Goal: Information Seeking & Learning: Learn about a topic

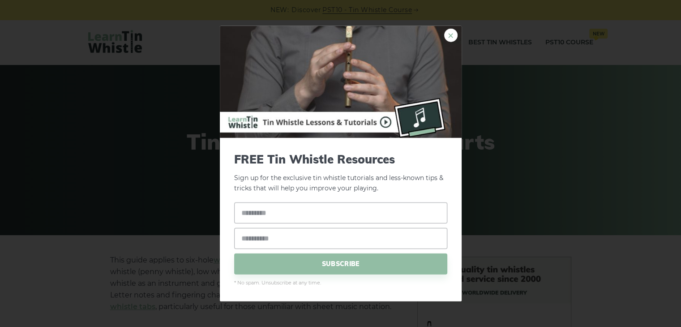
click at [451, 38] on link "×" at bounding box center [450, 35] width 13 height 13
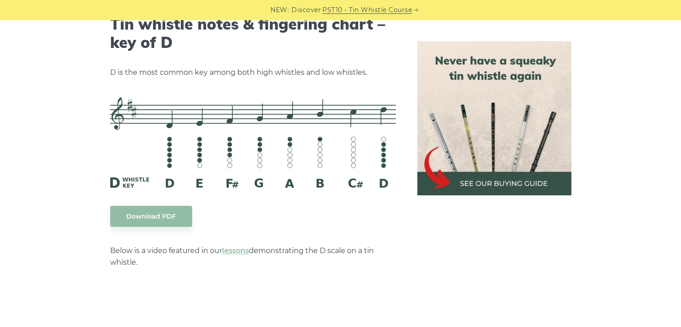
scroll to position [1407, 0]
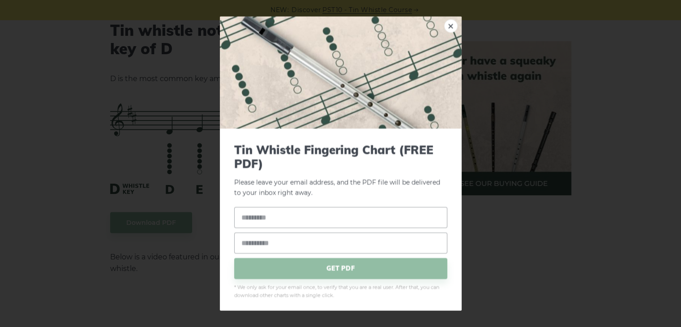
click at [446, 30] on link "×" at bounding box center [450, 25] width 13 height 13
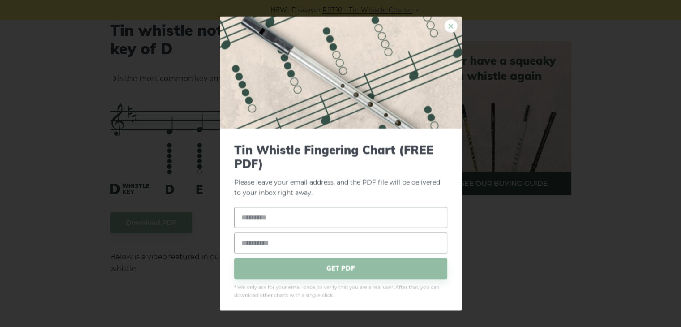
click at [444, 26] on link "×" at bounding box center [450, 25] width 13 height 13
drag, startPoint x: 242, startPoint y: 142, endPoint x: 443, endPoint y: 27, distance: 231.7
click at [444, 27] on link "×" at bounding box center [450, 25] width 13 height 13
